Goal: Feedback & Contribution: Contribute content

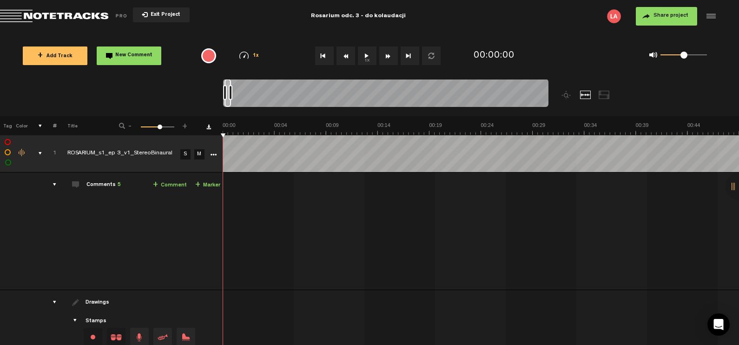
click at [367, 55] on button "1x" at bounding box center [367, 55] width 19 height 19
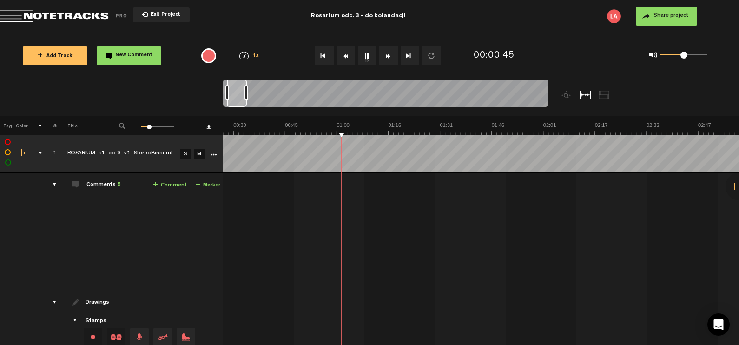
scroll to position [0, 35]
drag, startPoint x: 230, startPoint y: 93, endPoint x: 261, endPoint y: 93, distance: 30.7
click at [261, 93] on div at bounding box center [262, 92] width 4 height 15
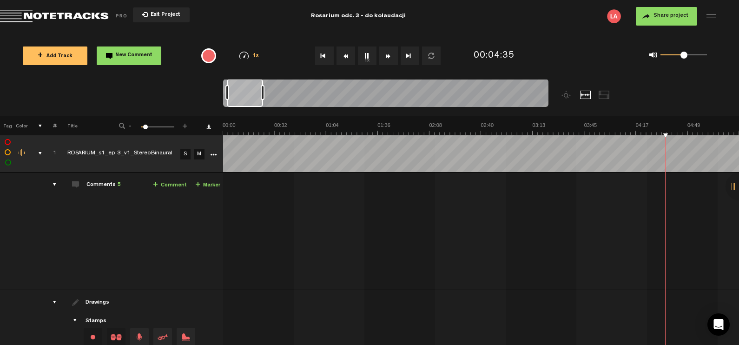
click at [368, 58] on button "1x" at bounding box center [367, 55] width 19 height 19
click at [368, 55] on button "1x" at bounding box center [367, 55] width 19 height 19
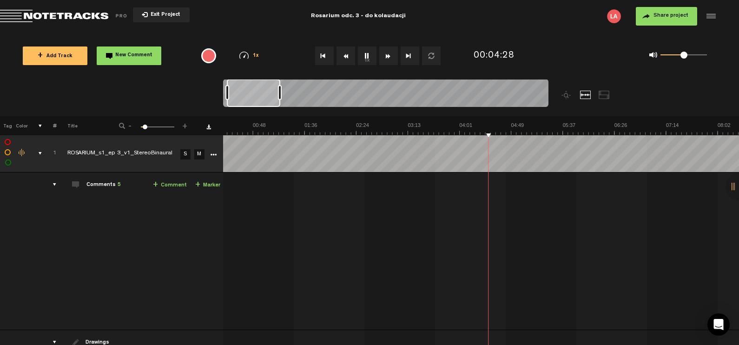
scroll to position [0, 18]
drag, startPoint x: 263, startPoint y: 95, endPoint x: 283, endPoint y: 96, distance: 20.0
click at [282, 96] on div at bounding box center [280, 92] width 4 height 15
drag, startPoint x: 263, startPoint y: 93, endPoint x: 279, endPoint y: 94, distance: 15.9
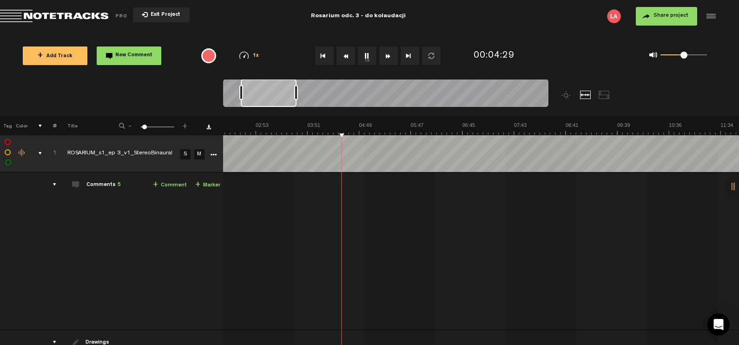
click at [279, 94] on div at bounding box center [269, 93] width 56 height 28
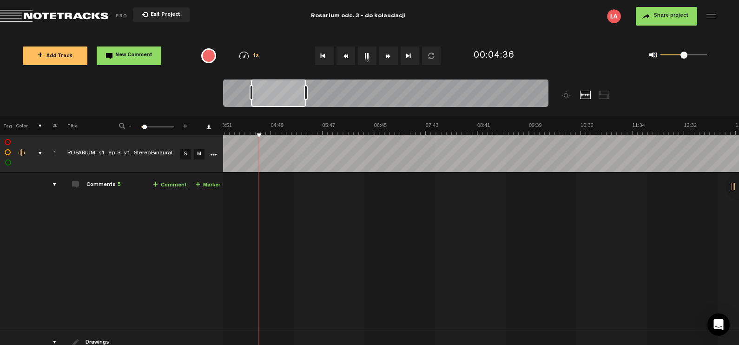
scroll to position [0, 210]
drag, startPoint x: 273, startPoint y: 96, endPoint x: 281, endPoint y: 97, distance: 8.0
click at [281, 97] on div at bounding box center [278, 93] width 55 height 28
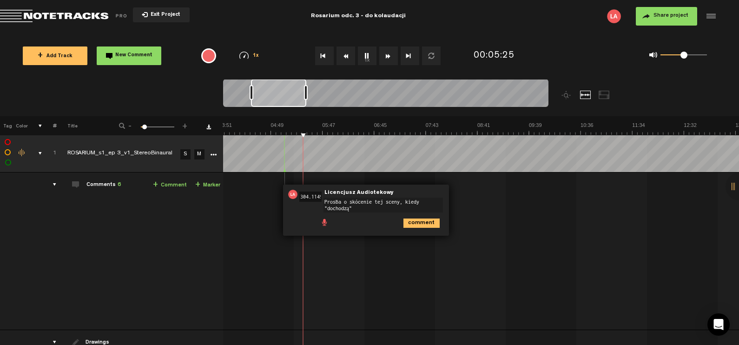
drag, startPoint x: 358, startPoint y: 200, endPoint x: 360, endPoint y: 208, distance: 8.6
click at [360, 208] on textarea "Prośba o skócenie tej sceny, kiedy "dochodzą"" at bounding box center [383, 205] width 119 height 15
drag, startPoint x: 372, startPoint y: 202, endPoint x: 353, endPoint y: 201, distance: 19.1
click at [353, 201] on textarea "Prośba o skócenie tej sceny, kiedy "dochodzą"" at bounding box center [383, 205] width 119 height 15
click at [367, 207] on textarea "Prośba o skócenie tej sceny, kiedy "dochodzą"" at bounding box center [383, 205] width 119 height 15
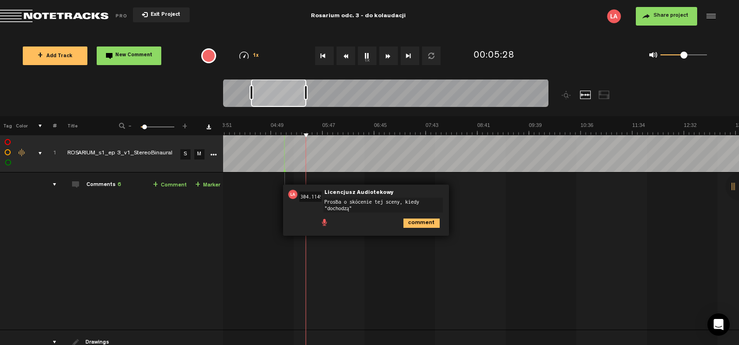
click at [404, 202] on textarea "Prośba o skócenie tej sceny, kiedy "dochodzą"" at bounding box center [383, 205] width 119 height 15
click at [360, 207] on textarea "Prośba o skócenie tej sceny, kiedy "dochodzą"" at bounding box center [383, 205] width 119 height 15
type textarea "Prośba o skócenie tej sceny, kiedy "dochodzą jednocześnie""
click at [414, 224] on icon "comment" at bounding box center [421, 222] width 36 height 9
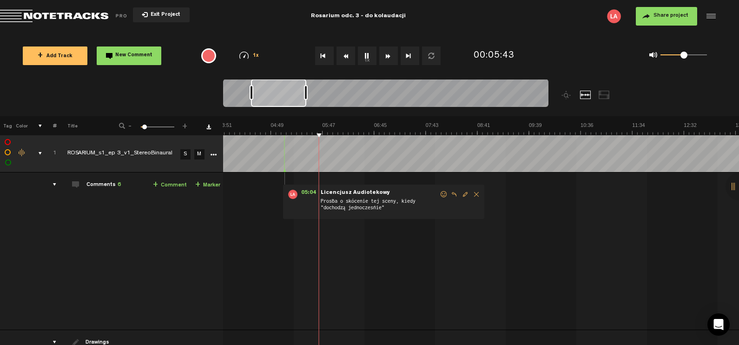
click at [736, 188] on div at bounding box center [740, 186] width 28 height 28
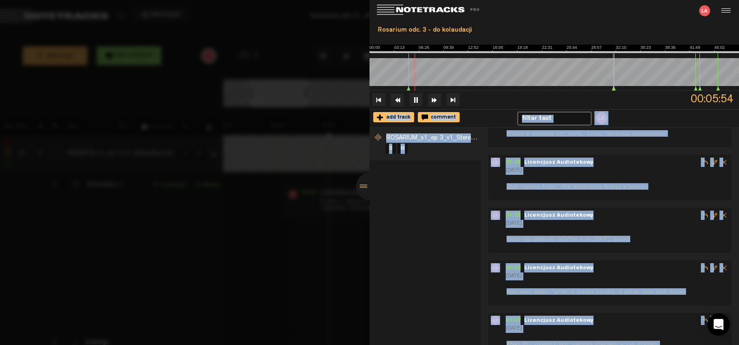
scroll to position [0, 0]
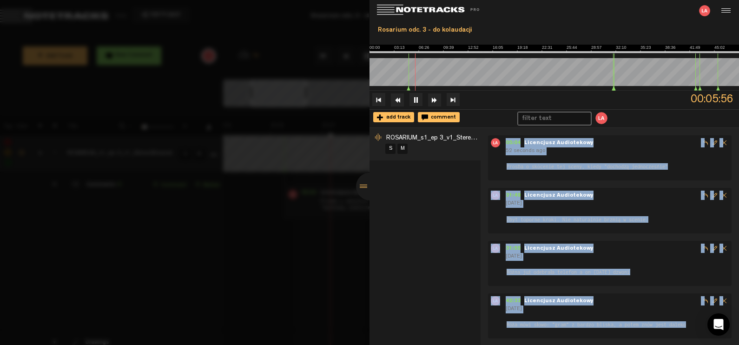
drag, startPoint x: 561, startPoint y: 320, endPoint x: 503, endPoint y: 139, distance: 189.2
click at [503, 139] on div "05:04 - Licencjusz Audiotekowy 52 seconds ago Prośba o skócenie tej sceny, kied…" at bounding box center [613, 289] width 251 height 309
copy div "05:04 - Licencjusz Audiotekowy 51 seconds ago Prośba o skócenie tej sceny, kied…"
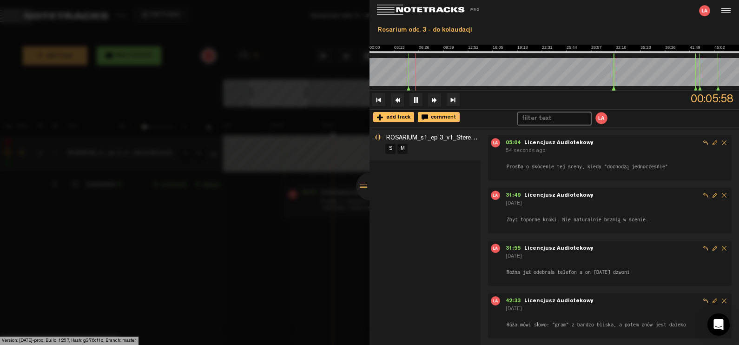
click at [368, 184] on div at bounding box center [370, 186] width 28 height 28
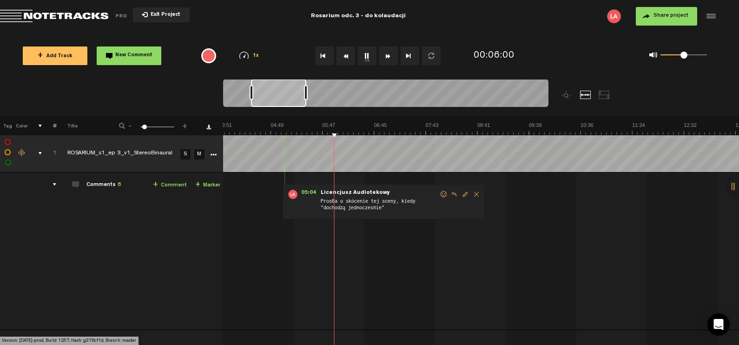
click at [367, 55] on button "1x" at bounding box center [367, 55] width 19 height 19
